Goal: Task Accomplishment & Management: Use online tool/utility

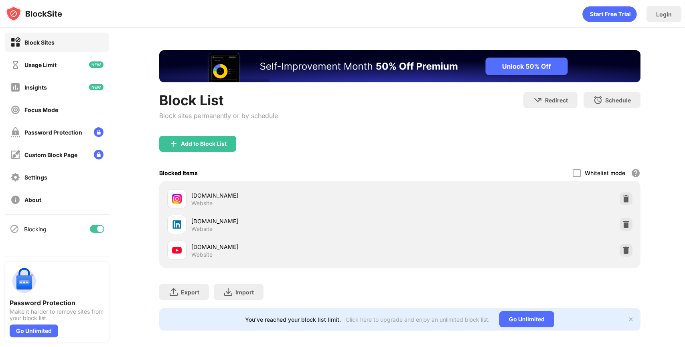
click at [98, 225] on div at bounding box center [97, 229] width 14 height 8
click at [101, 229] on div at bounding box center [97, 229] width 14 height 8
click at [95, 230] on div at bounding box center [97, 229] width 14 height 8
click at [99, 232] on div at bounding box center [97, 229] width 14 height 8
